Goal: Ask a question

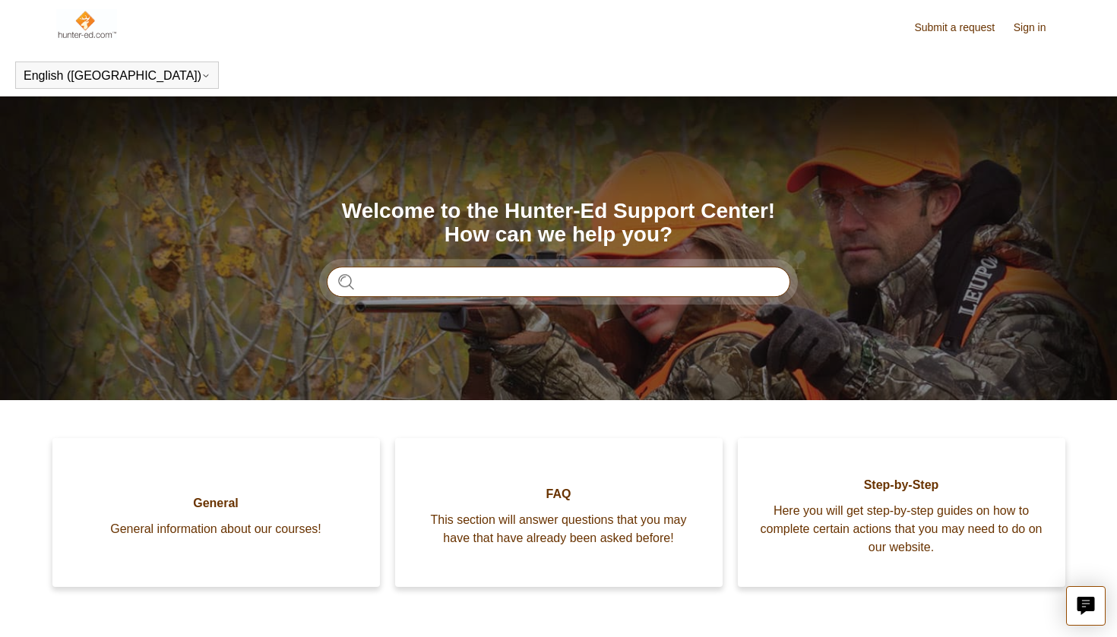
click at [663, 284] on input "Search" at bounding box center [558, 282] width 463 height 30
type input "**********"
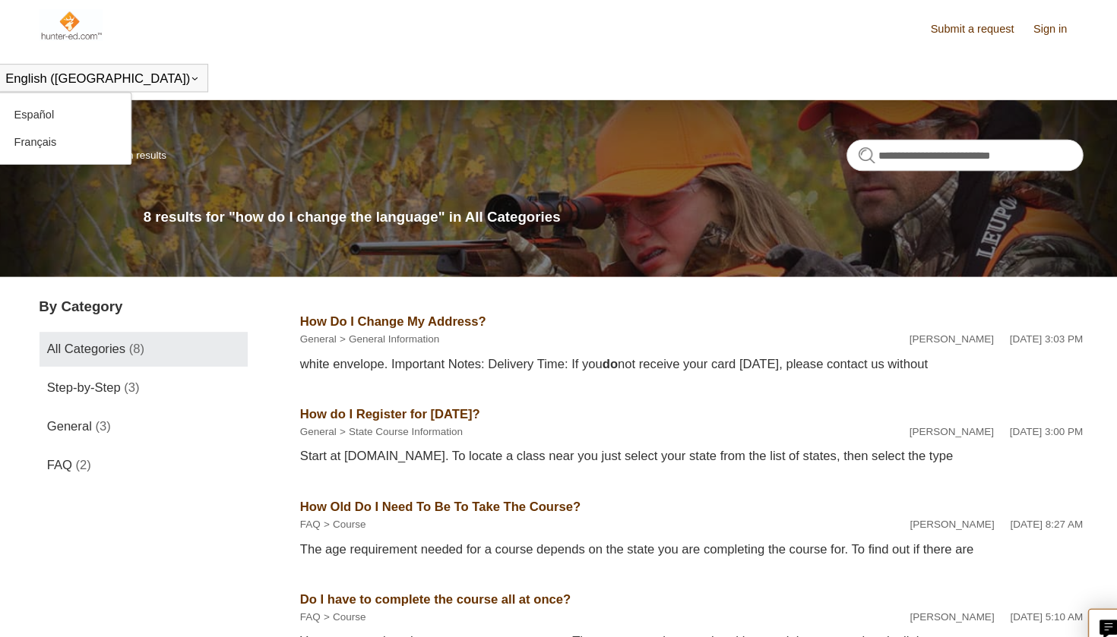
click at [74, 72] on button "English ([GEOGRAPHIC_DATA])" at bounding box center [117, 76] width 187 height 14
click at [64, 77] on button "English ([GEOGRAPHIC_DATA])" at bounding box center [117, 76] width 187 height 14
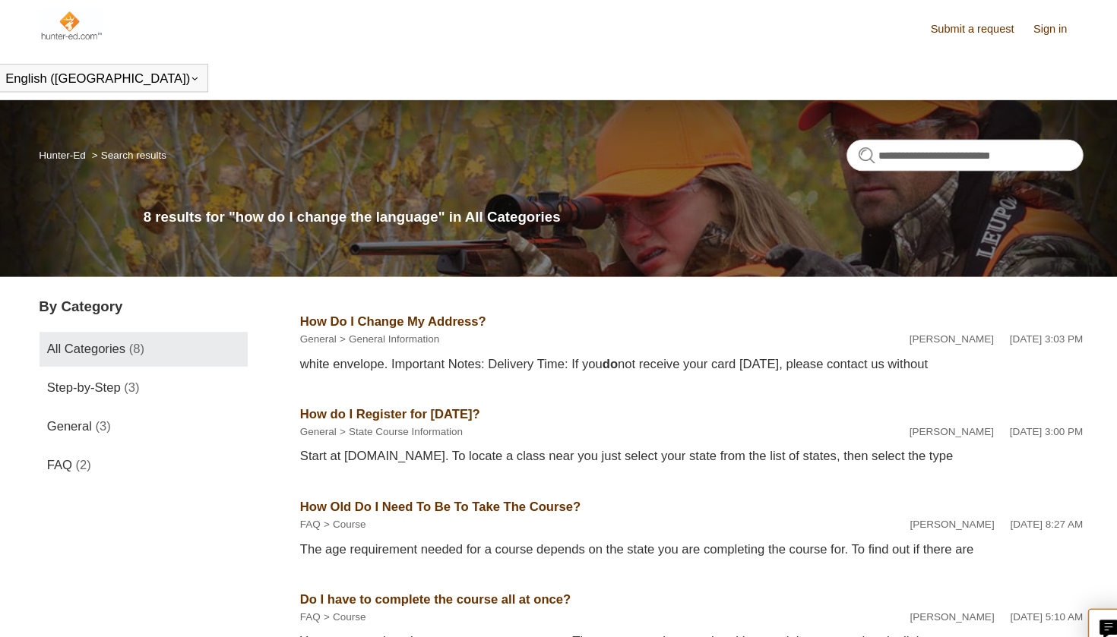
click at [128, 67] on header "English (US) Español Français" at bounding box center [558, 75] width 1117 height 43
click at [1014, 27] on link "Sign in" at bounding box center [1038, 28] width 48 height 16
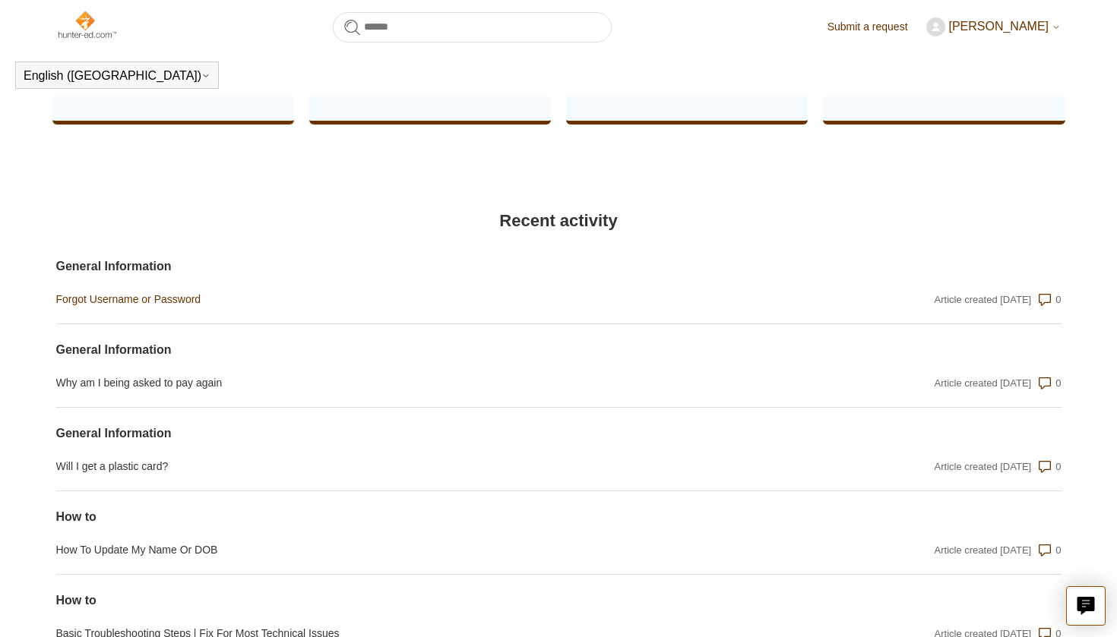
scroll to position [625, 0]
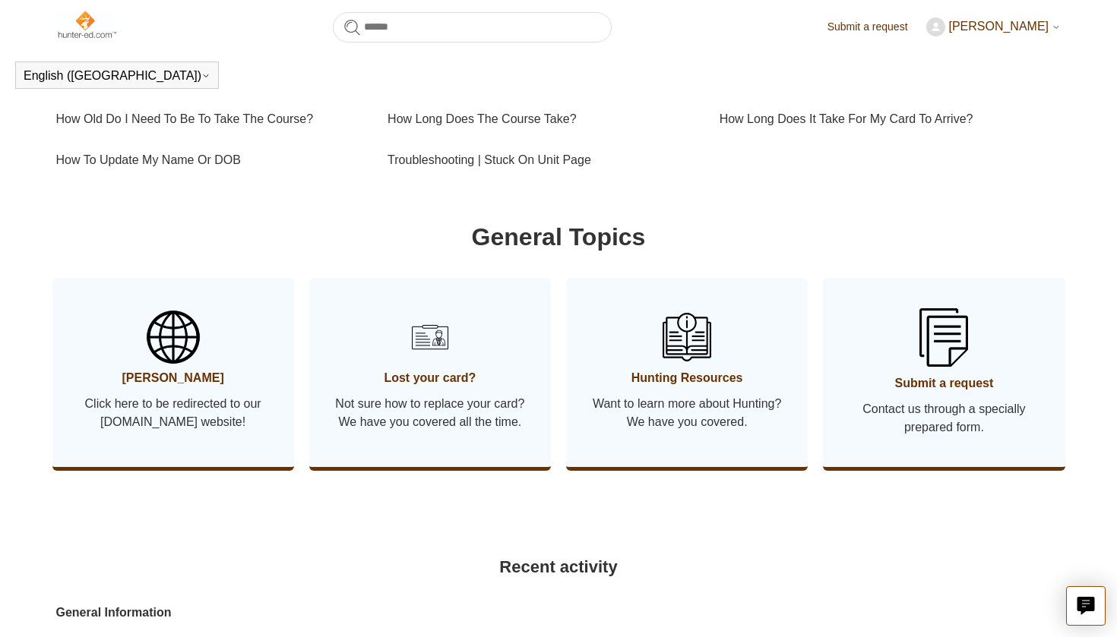
click at [186, 360] on img at bounding box center [172, 337] width 53 height 53
